Goal: Find specific page/section: Find specific page/section

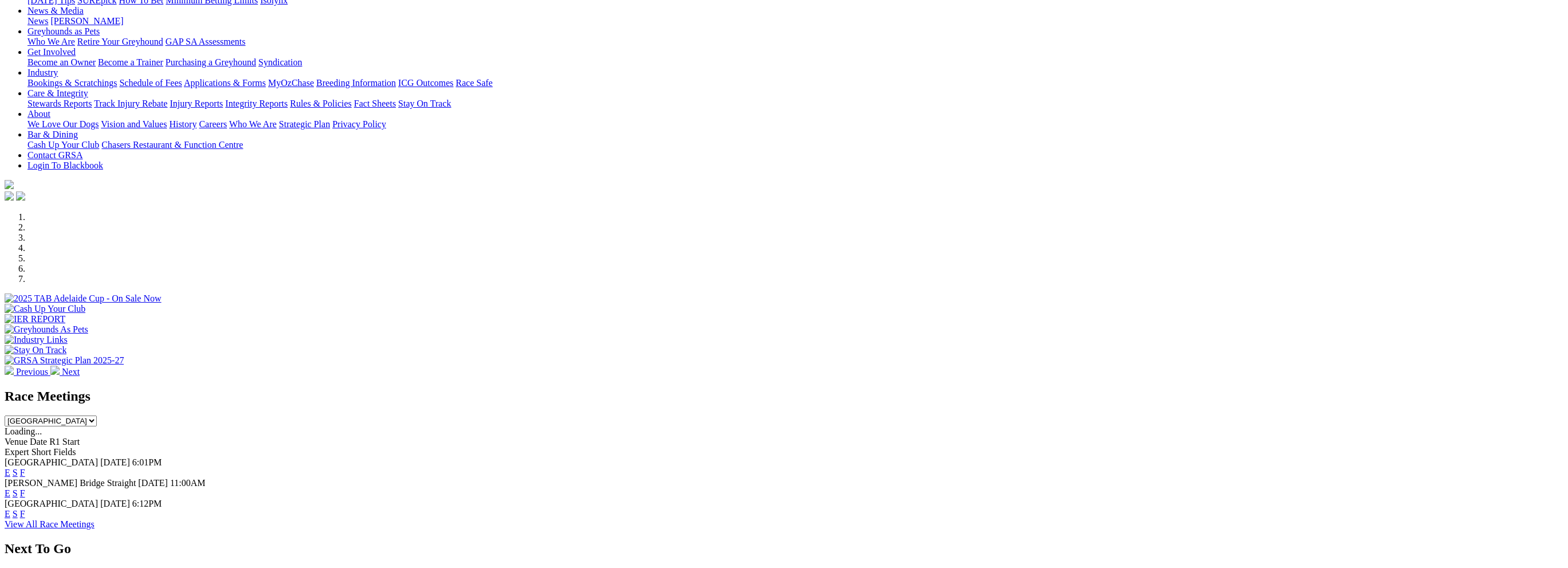
scroll to position [229, 0]
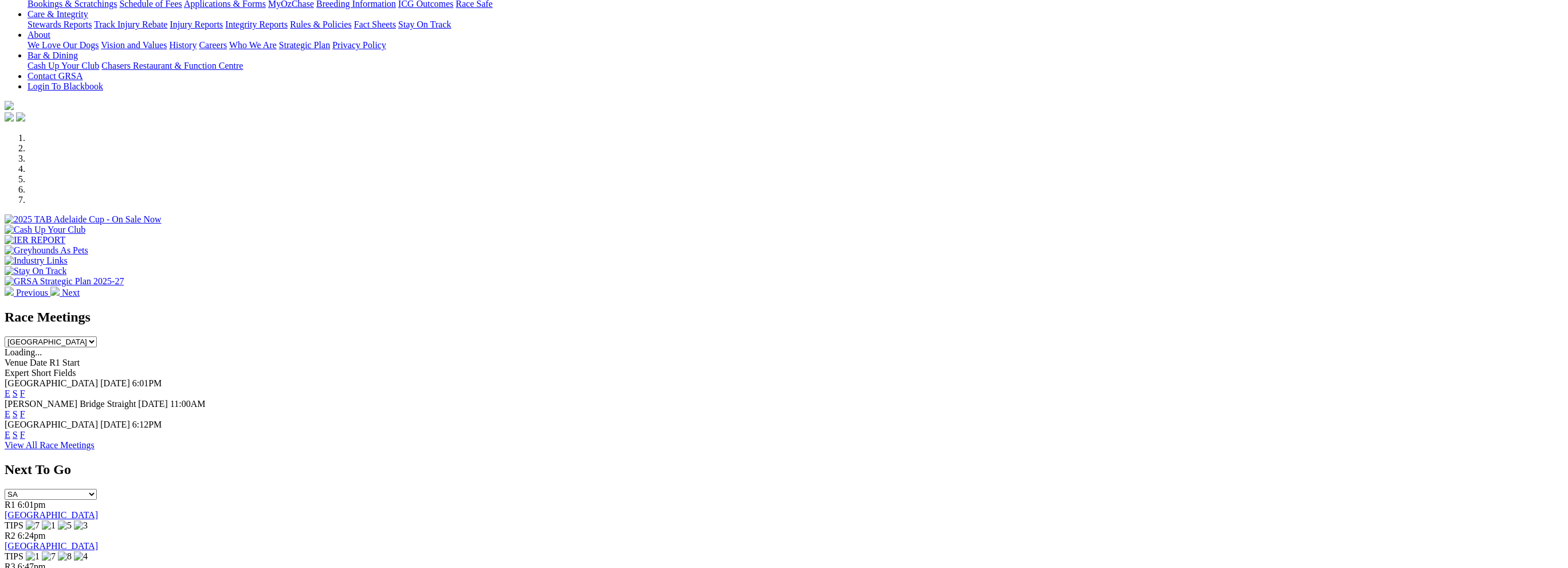
click at [25, 389] on link "F" at bounding box center [22, 394] width 5 height 10
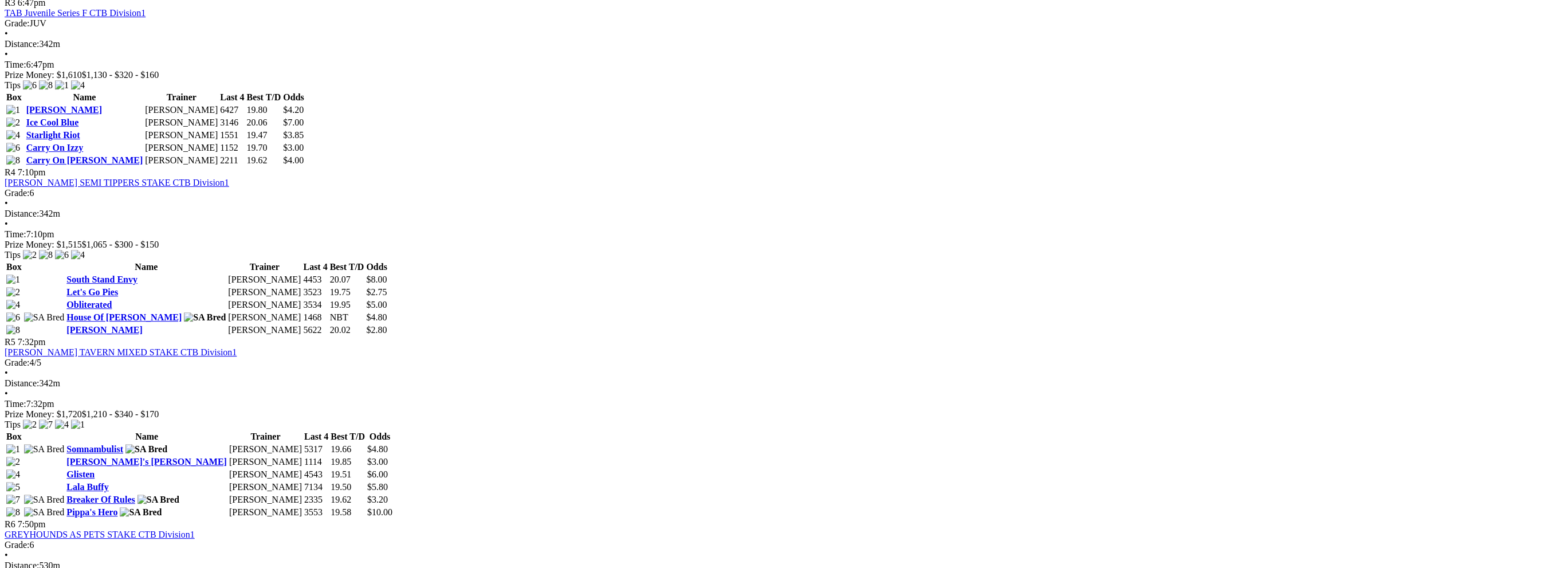
scroll to position [860, 0]
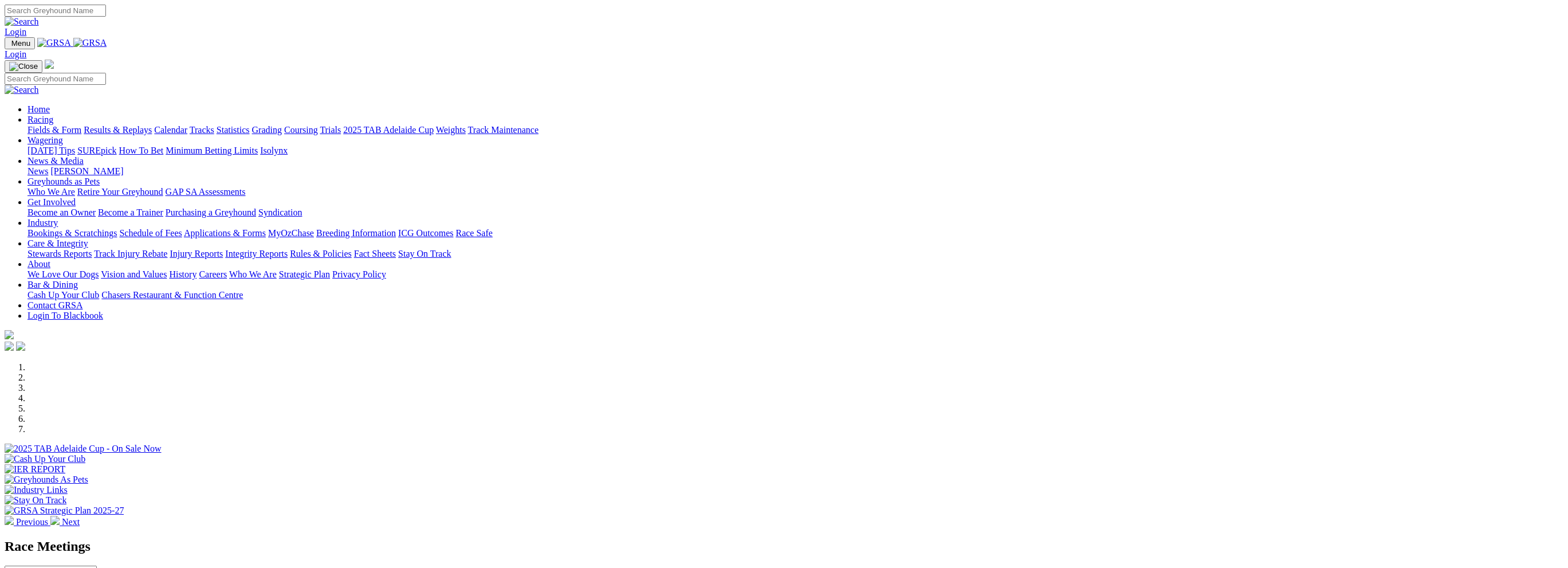
scroll to position [229, 0]
